Goal: Information Seeking & Learning: Learn about a topic

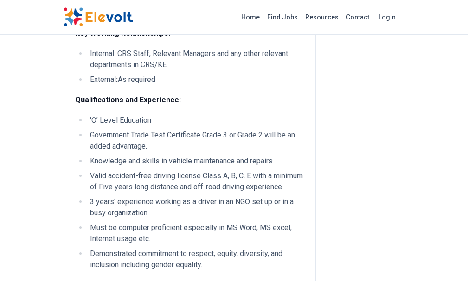
scroll to position [1159, 0]
